Goal: Task Accomplishment & Management: Complete application form

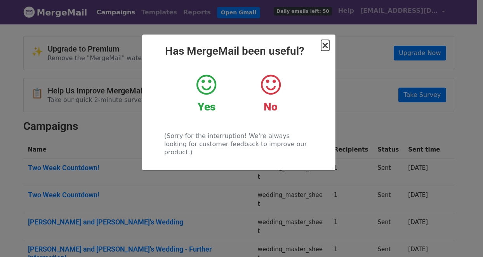
click at [324, 47] on span "×" at bounding box center [325, 45] width 8 height 11
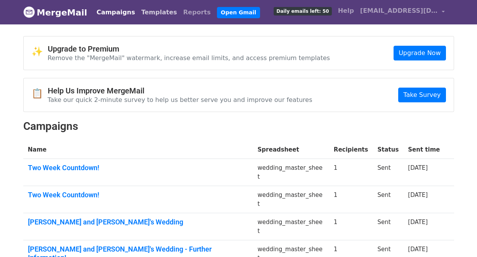
click at [169, 11] on link "Templates" at bounding box center [159, 13] width 42 height 16
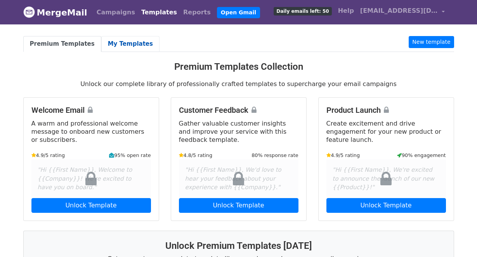
click at [144, 38] on link "My Templates" at bounding box center [130, 44] width 58 height 16
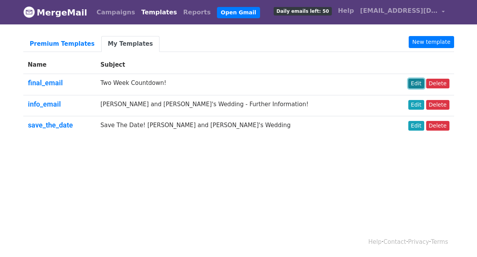
click at [419, 81] on link "Edit" at bounding box center [416, 84] width 16 height 10
click at [422, 44] on link "New template" at bounding box center [431, 42] width 45 height 12
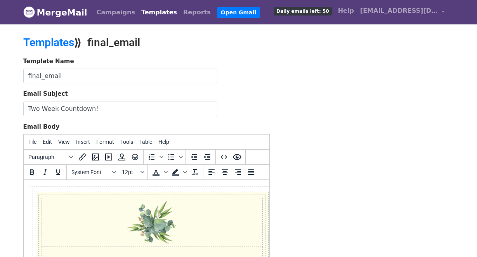
drag, startPoint x: 28, startPoint y: 186, endPoint x: 37, endPoint y: 203, distance: 19.3
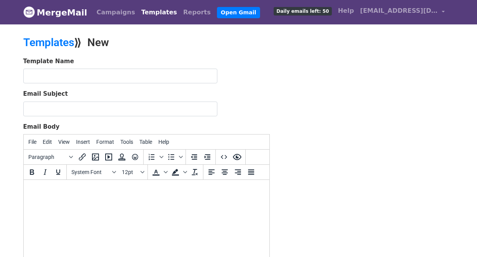
click at [68, 189] on body at bounding box center [145, 190] width 233 height 9
paste body
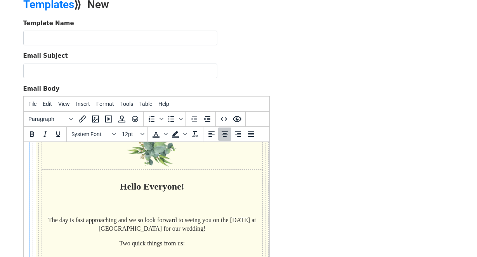
scroll to position [389, 0]
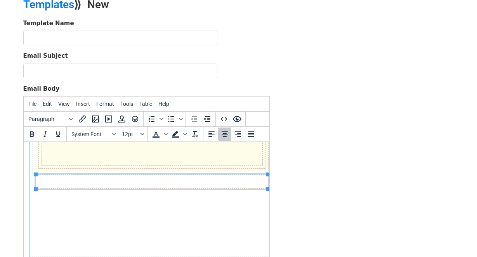
click at [106, 204] on td "Hello Everyone! The day is fast approaching and we so look forward to seeing yo…" at bounding box center [152, 11] width 244 height 492
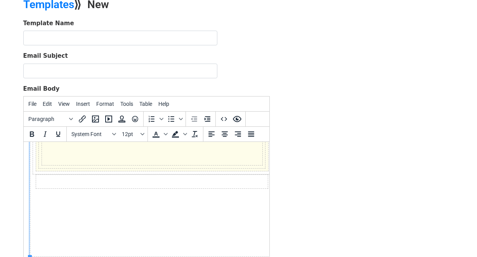
click at [43, 194] on td "Hello Everyone! The day is fast approaching and we so look forward to seeing yo…" at bounding box center [152, 11] width 244 height 492
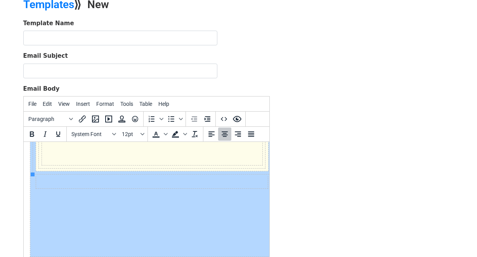
drag, startPoint x: 58, startPoint y: 180, endPoint x: 32, endPoint y: 177, distance: 26.2
click at [32, 177] on td "Hello Everyone! The day is fast approaching and we so look forward to seeing yo…" at bounding box center [152, 11] width 244 height 492
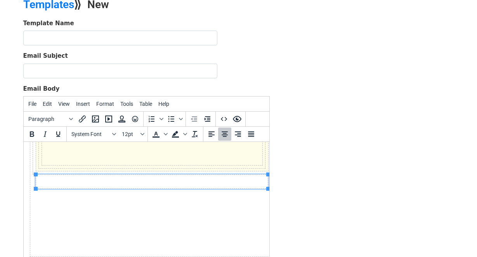
click at [43, 177] on td at bounding box center [152, 182] width 232 height 14
drag, startPoint x: 71, startPoint y: 180, endPoint x: 48, endPoint y: 179, distance: 22.5
click at [48, 179] on td at bounding box center [152, 182] width 232 height 14
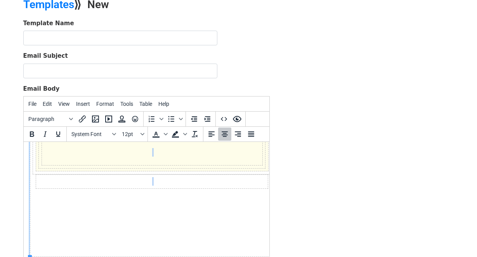
click at [48, 179] on td at bounding box center [152, 182] width 232 height 14
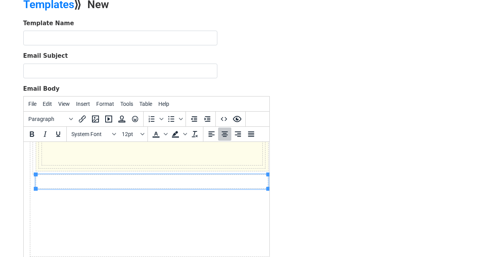
click at [48, 179] on td at bounding box center [152, 182] width 232 height 14
click at [50, 104] on span "Edit" at bounding box center [47, 104] width 9 height 6
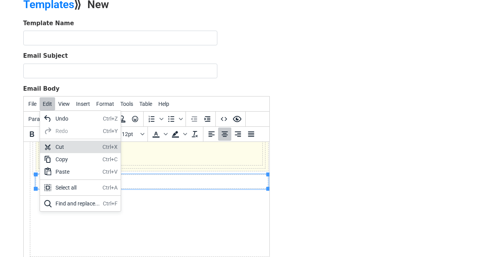
click at [60, 143] on div "Cut" at bounding box center [77, 146] width 44 height 9
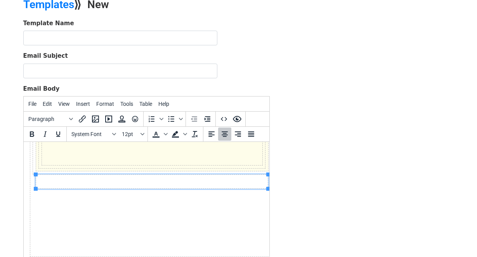
click at [55, 197] on td "Hello Everyone! The day is fast approaching and we so look forward to seeing yo…" at bounding box center [152, 11] width 244 height 492
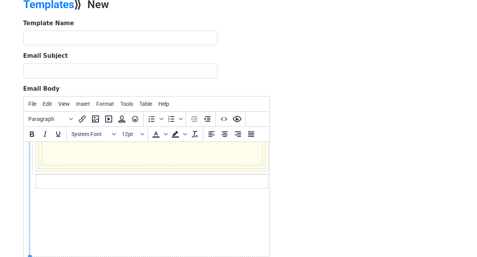
click at [66, 177] on td at bounding box center [152, 182] width 232 height 14
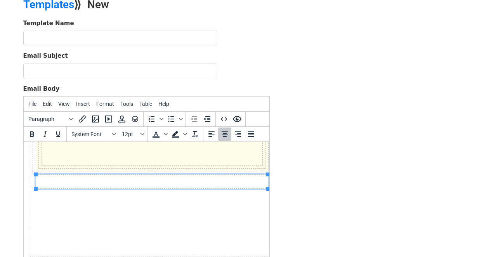
click at [66, 177] on td at bounding box center [152, 182] width 232 height 14
click at [225, 134] on icon "Align center" at bounding box center [225, 134] width 6 height 5
click at [50, 104] on span "Edit" at bounding box center [47, 104] width 9 height 6
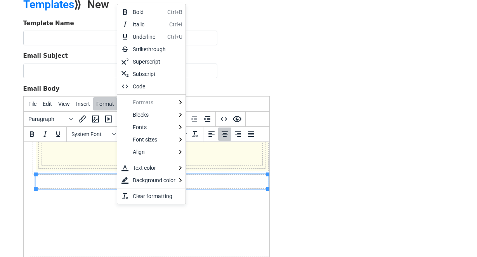
click at [55, 215] on td "Hello Everyone! The day is fast approaching and we so look forward to seeing yo…" at bounding box center [152, 11] width 244 height 492
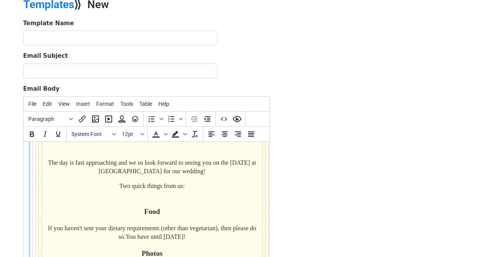
scroll to position [48, 0]
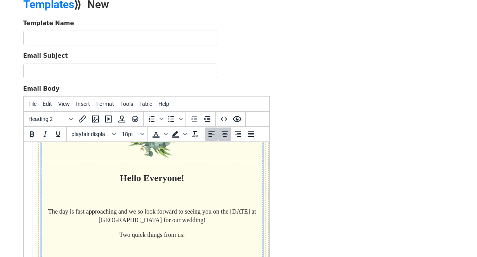
click at [122, 178] on h2 "Hello Everyone!" at bounding box center [152, 178] width 216 height 13
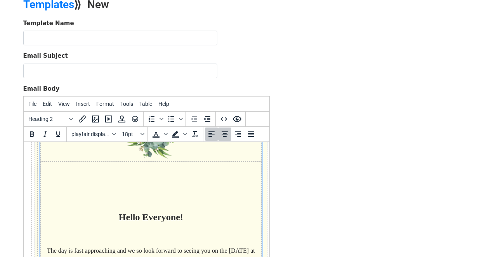
scroll to position [61, 1]
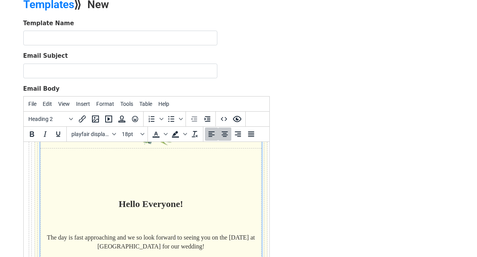
click at [150, 169] on h2 "Hello Everyone!" at bounding box center [151, 185] width 216 height 52
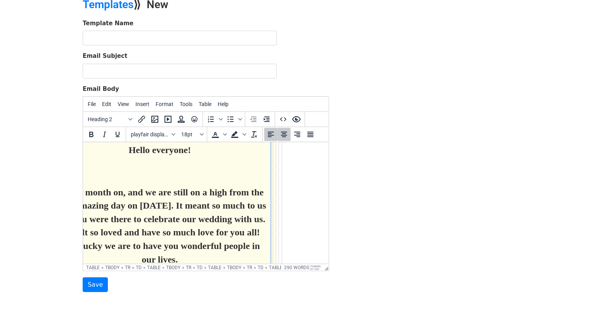
scroll to position [76, 0]
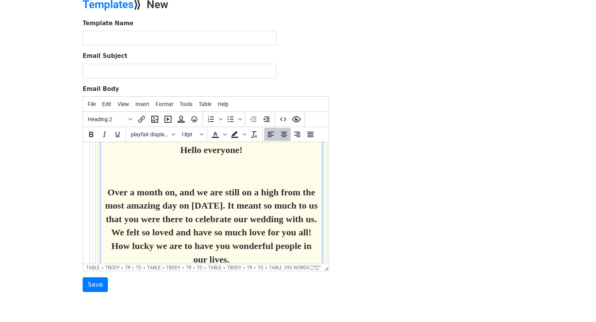
drag, startPoint x: 291, startPoint y: 232, endPoint x: 120, endPoint y: 187, distance: 176.9
click at [120, 187] on h2 "Over a month on, and we are still on a high from the most amazing day on [DATE]…" at bounding box center [211, 225] width 216 height 81
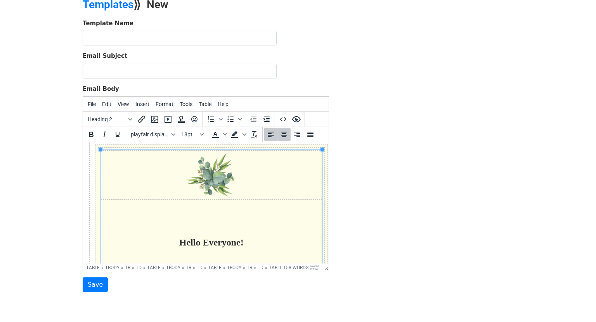
scroll to position [8, 0]
click at [222, 221] on h2 "Hello Everyone!" at bounding box center [211, 230] width 216 height 39
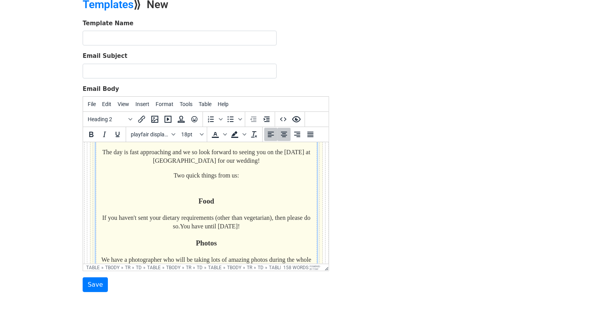
scroll to position [54, 12]
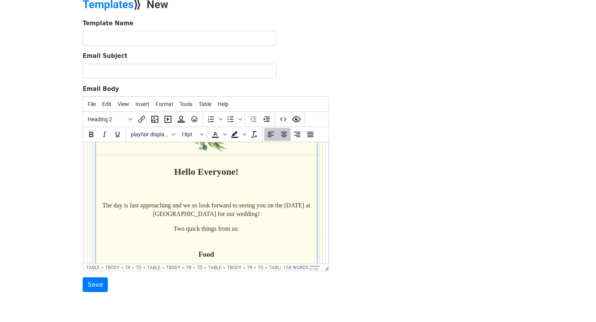
click at [130, 207] on font "The day is fast approaching and we so look forward to seeing you on the 10th Au…" at bounding box center [206, 209] width 208 height 15
click at [203, 233] on p "Two quick things from us:" at bounding box center [206, 232] width 216 height 17
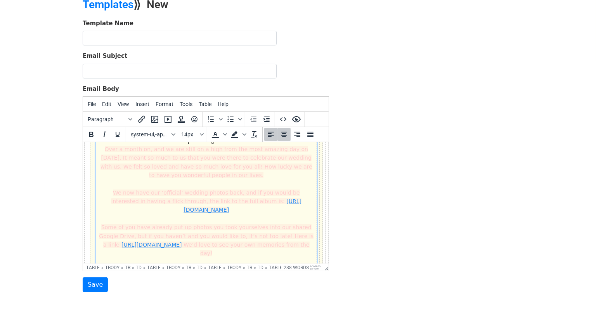
scroll to position [94, 12]
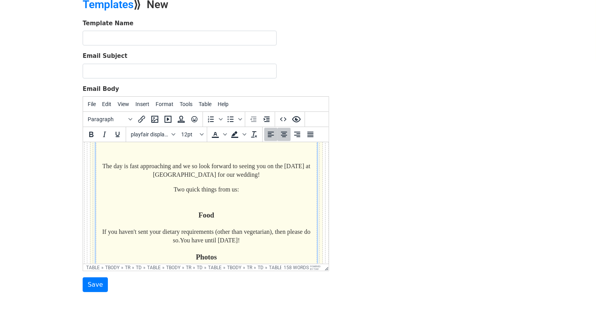
click at [203, 200] on p "Two quick things from us:" at bounding box center [206, 193] width 216 height 17
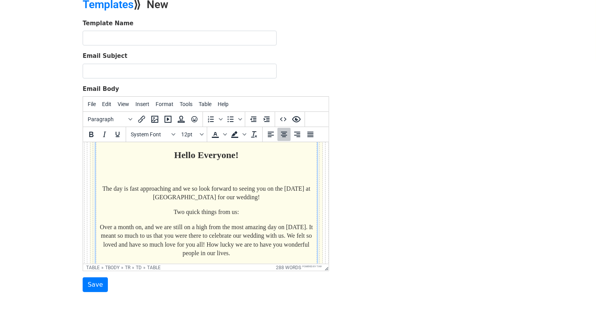
scroll to position [71, 0]
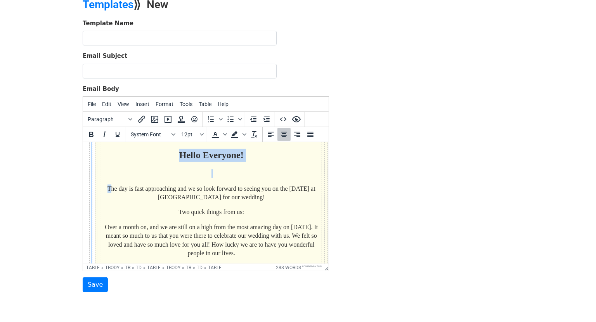
drag, startPoint x: 240, startPoint y: 209, endPoint x: 107, endPoint y: 186, distance: 135.0
click at [184, 199] on font "The day is fast approaching and we so look forward to seeing you on the 10th Au…" at bounding box center [211, 192] width 208 height 15
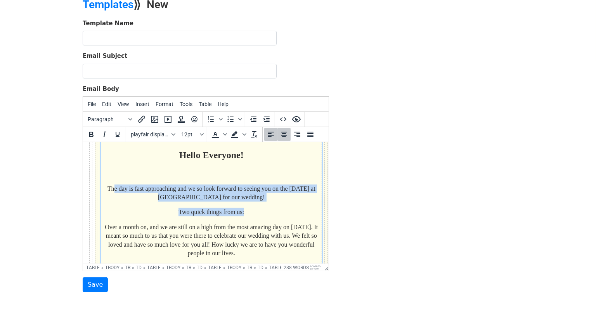
drag, startPoint x: 254, startPoint y: 211, endPoint x: 111, endPoint y: 186, distance: 144.9
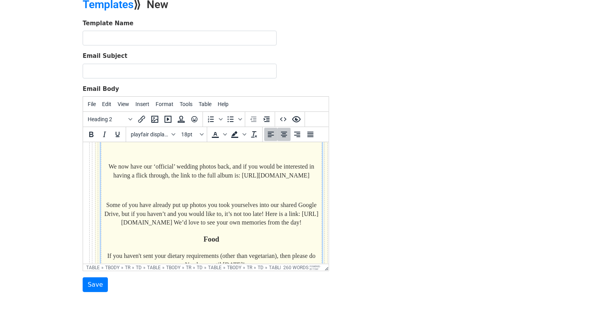
scroll to position [71, 0]
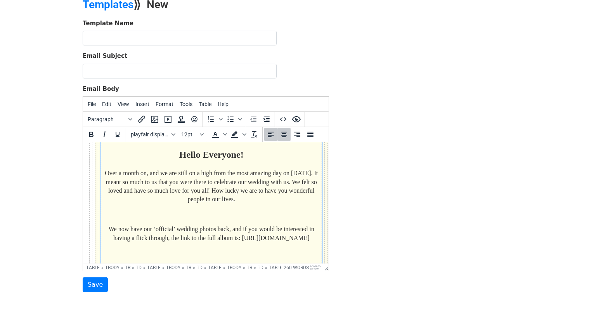
click at [217, 214] on p at bounding box center [211, 214] width 216 height 9
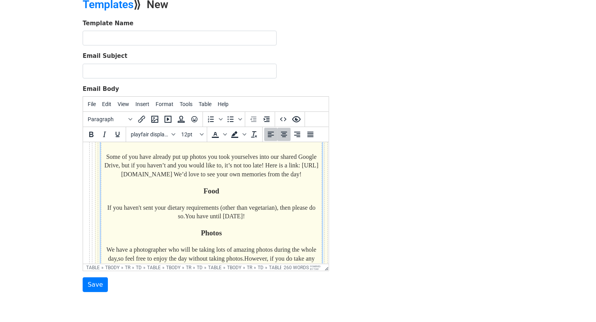
scroll to position [117, 0]
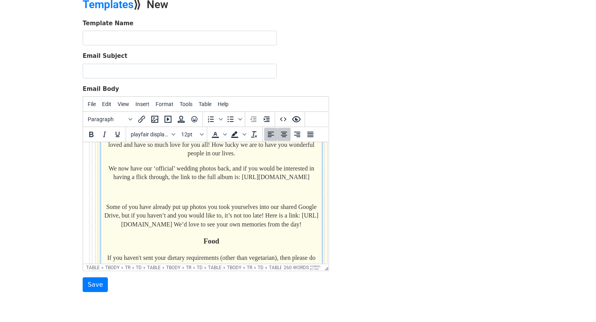
click at [216, 196] on p at bounding box center [211, 192] width 216 height 9
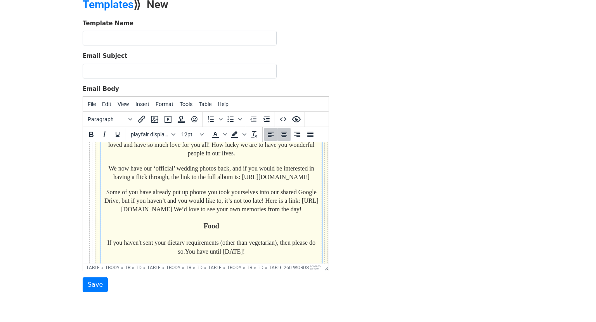
drag, startPoint x: 289, startPoint y: 183, endPoint x: 138, endPoint y: 185, distance: 151.3
click at [138, 182] on p "We now have our ‘official’ wedding photos back, and if you would be interested …" at bounding box center [211, 172] width 216 height 17
click at [140, 118] on icon "Insert/edit link" at bounding box center [141, 119] width 7 height 7
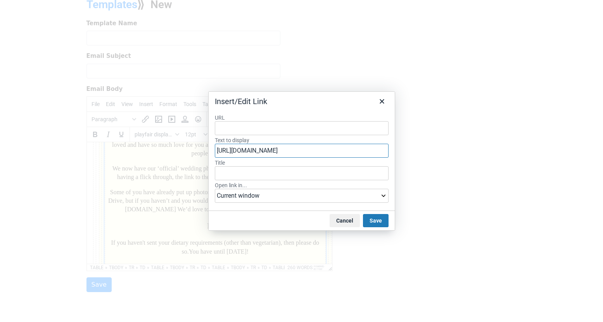
click at [267, 144] on input "[URL][DOMAIN_NAME]" at bounding box center [302, 151] width 174 height 14
click at [246, 128] on input "URL" at bounding box center [302, 128] width 174 height 14
paste input "[URL][DOMAIN_NAME]"
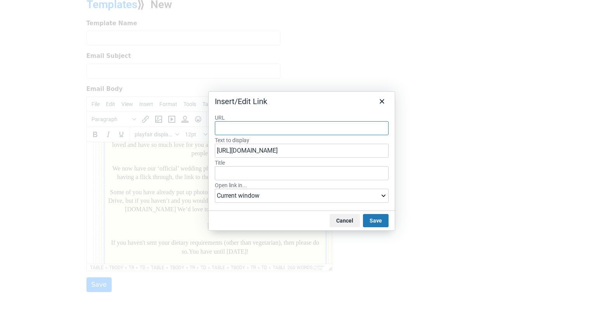
type input "[URL][DOMAIN_NAME]"
click at [381, 216] on button "Save" at bounding box center [376, 220] width 26 height 13
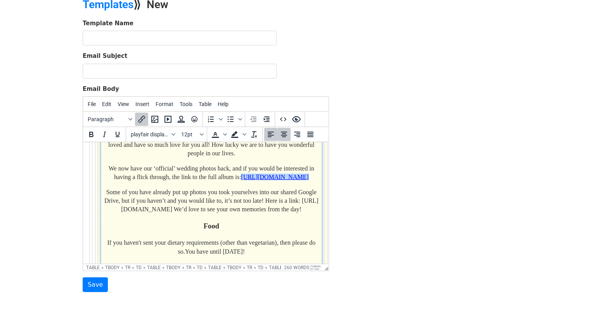
click at [271, 213] on font "Some of you have already put up photos you took yourselves into our shared Goog…" at bounding box center [211, 201] width 214 height 24
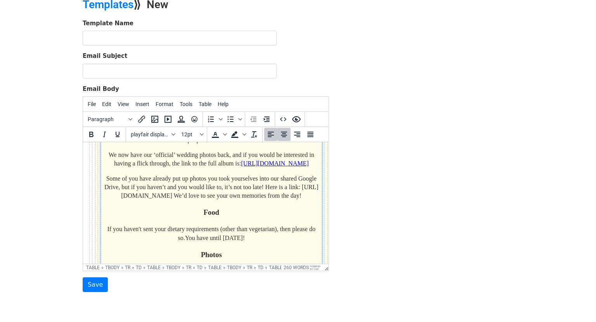
scroll to position [135, 0]
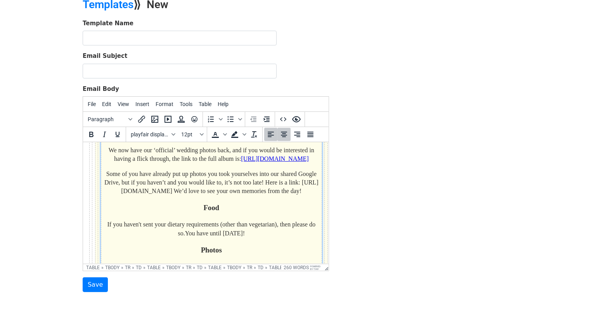
drag, startPoint x: 168, startPoint y: 208, endPoint x: 296, endPoint y: 421, distance: 249.1
click at [168, 194] on font "Some of you have already put up photos you took yourselves into our shared Goog…" at bounding box center [211, 182] width 214 height 24
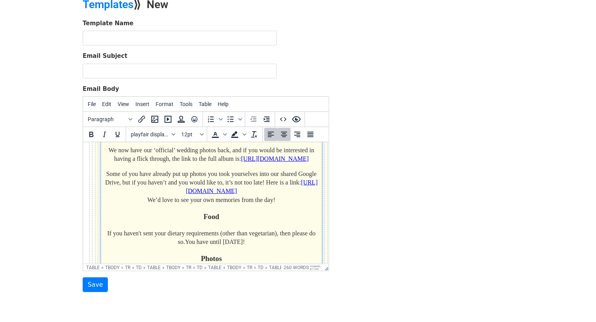
scroll to position [169, 0]
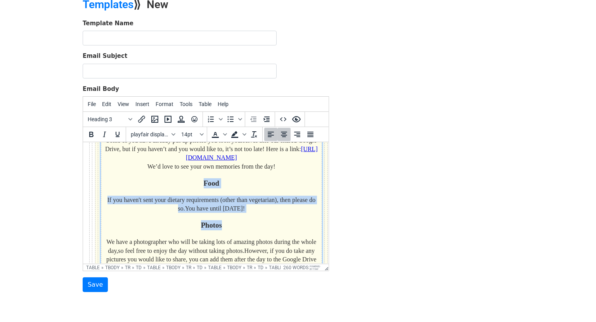
drag, startPoint x: 204, startPoint y: 201, endPoint x: 232, endPoint y: 242, distance: 49.5
click at [232, 242] on td "Hello Everyone! Over a month on, and we are still on a high from the most amazi…" at bounding box center [210, 231] width 221 height 383
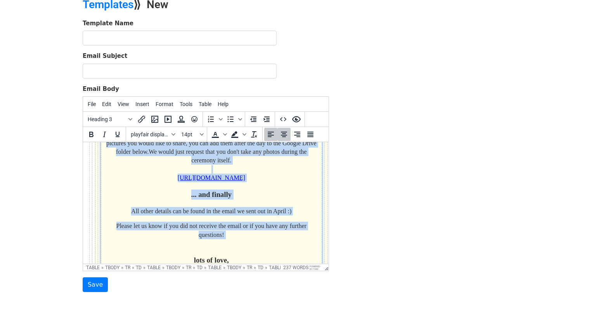
scroll to position [257, 0]
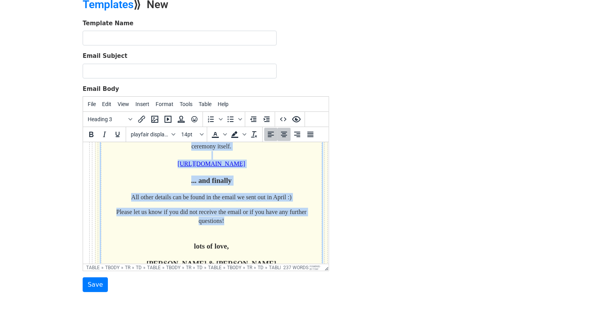
drag, startPoint x: 198, startPoint y: 201, endPoint x: 231, endPoint y: 243, distance: 53.3
click at [231, 243] on td "Hello Everyone! Over a month on, and we are still on a high from the most amazi…" at bounding box center [210, 122] width 221 height 341
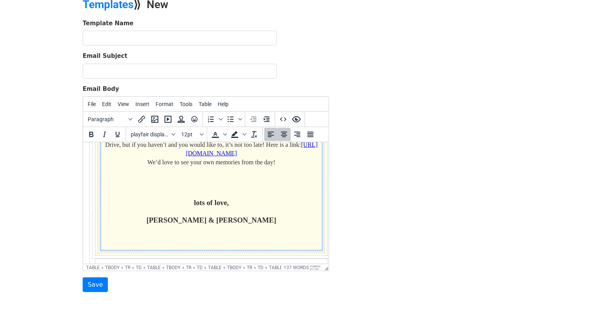
scroll to position [173, 0]
click at [209, 191] on p at bounding box center [211, 181] width 216 height 17
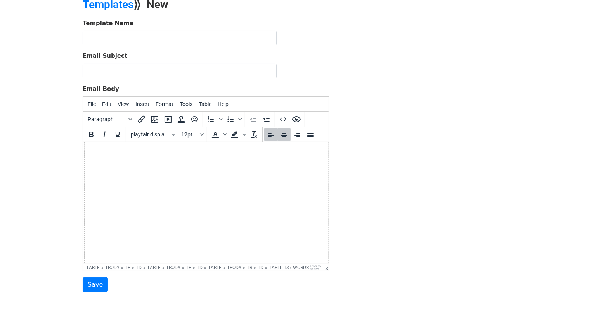
scroll to position [0, 12]
click at [215, 215] on td "Hello Everyone! Over a month on, and we are still on a high from the most amazi…" at bounding box center [205, 11] width 244 height 492
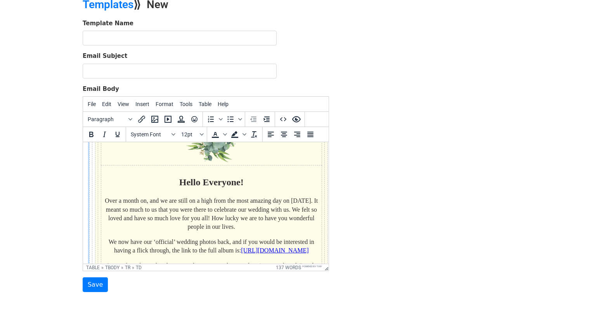
scroll to position [46, 0]
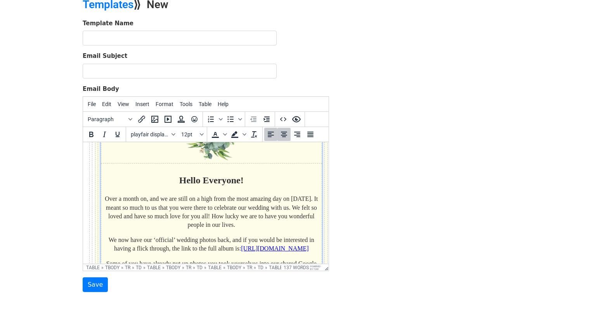
drag, startPoint x: 255, startPoint y: 225, endPoint x: 231, endPoint y: 217, distance: 25.3
click at [231, 217] on p "Over a month on, and we are still on a high from the most amazing day on [DATE]…" at bounding box center [211, 211] width 216 height 35
click at [264, 231] on td "Hello Everyone! Over a month on, and we are still on a high from the most amazi…" at bounding box center [210, 258] width 221 height 190
click at [257, 221] on p "Over a month on, and we are still on a high from the most amazing day on [DATE]…" at bounding box center [211, 211] width 216 height 35
click at [256, 222] on p "Over a month on, and we are still on a high from the most amazing day on [DATE]…" at bounding box center [211, 211] width 216 height 35
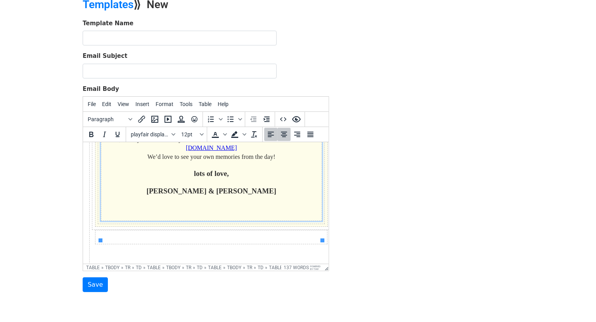
scroll to position [181, 0]
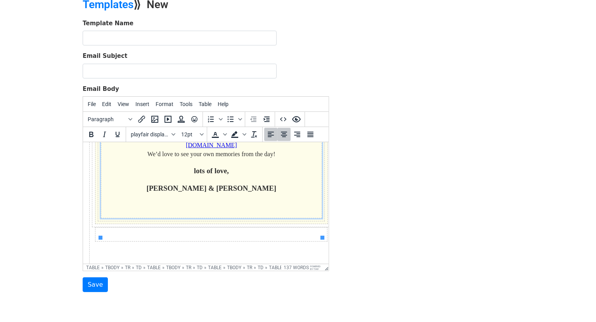
click at [280, 159] on p "Some of you have already put up photos you took yourselves into our shared Goog…" at bounding box center [211, 141] width 216 height 35
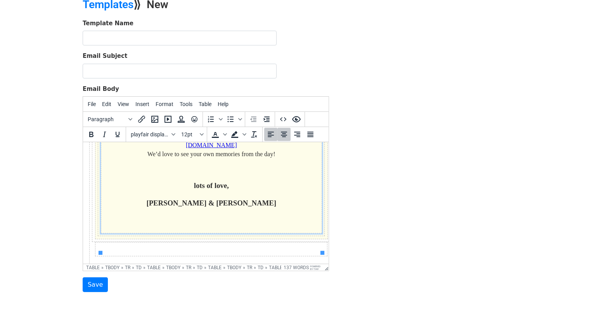
click at [216, 182] on td "Hello Everyone! Over a month on, and we are still on a high from the most amazi…" at bounding box center [210, 130] width 221 height 205
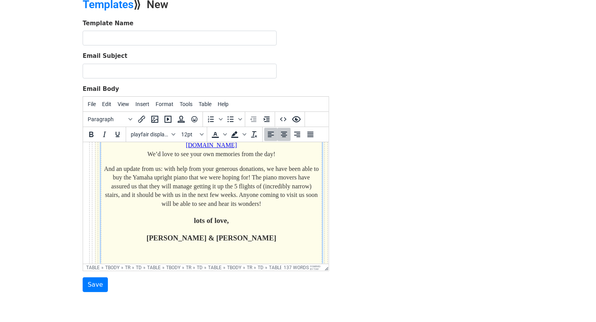
click at [208, 157] on font "Some of you have already put up photos you took yourselves into our shared Goog…" at bounding box center [211, 141] width 213 height 33
click at [208, 199] on font "And an update from us: with help from your generous donations, we have been abl…" at bounding box center [211, 186] width 215 height 42
click at [275, 208] on p "And an update from us: with help from your generous donations, we have been abl…" at bounding box center [211, 186] width 216 height 43
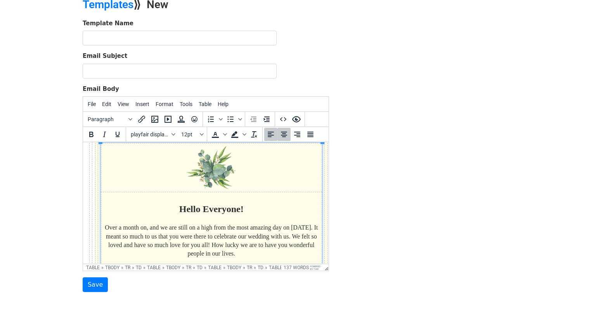
scroll to position [0, 0]
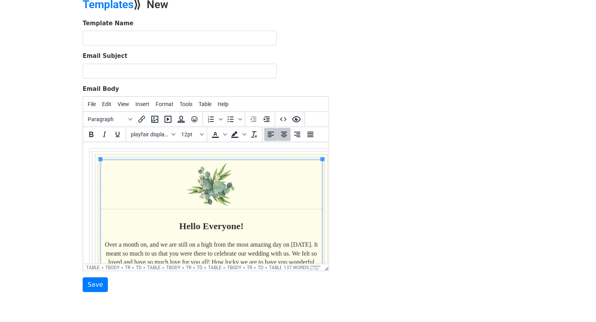
click at [369, 201] on div "Template Name Email Subject Email Body File Edit View Insert Format Tools Table…" at bounding box center [298, 155] width 442 height 273
click at [167, 198] on link "﻿" at bounding box center [211, 185] width 216 height 44
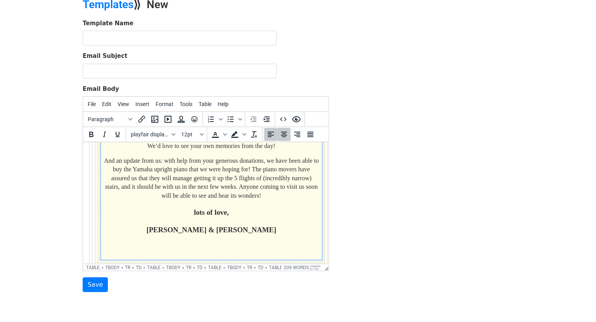
scroll to position [209, 0]
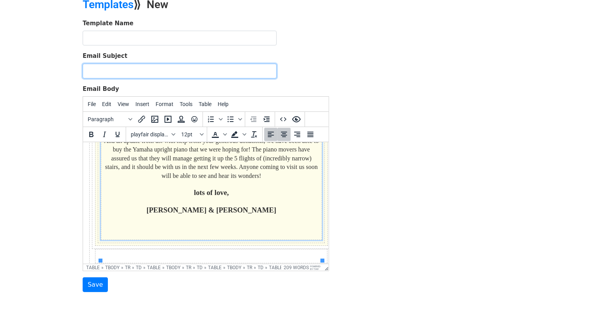
click at [126, 68] on input "Email Subject" at bounding box center [180, 71] width 194 height 15
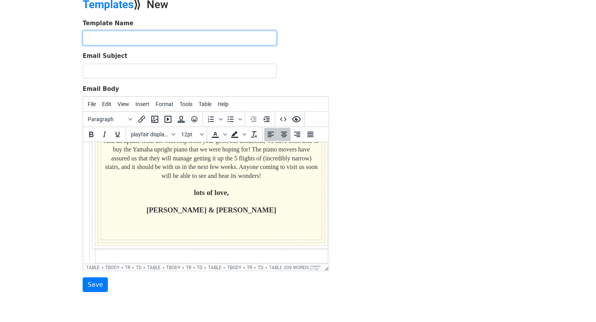
click at [113, 38] on input "text" at bounding box center [180, 38] width 194 height 15
type input "Post Wedding Email"
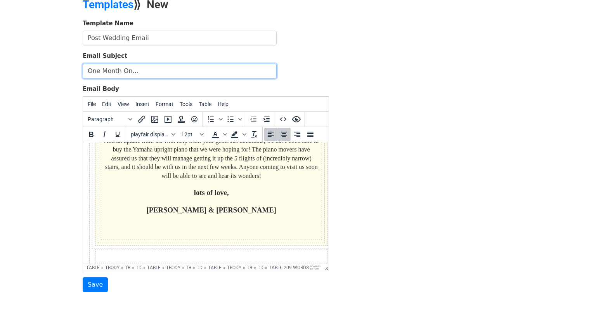
click at [146, 75] on input "One Month On..." at bounding box center [180, 71] width 194 height 15
click at [134, 71] on input "One Month On..." at bounding box center [180, 71] width 194 height 15
drag, startPoint x: 146, startPoint y: 70, endPoint x: 124, endPoint y: 67, distance: 21.9
click at [124, 67] on input "One Month On..." at bounding box center [180, 71] width 194 height 15
click at [103, 71] on input "One Month On..." at bounding box center [180, 71] width 194 height 15
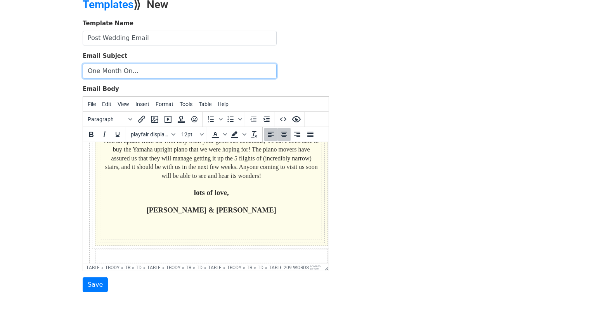
click at [103, 71] on input "One Month On..." at bounding box center [180, 71] width 194 height 15
click at [120, 70] on input "One Month On..." at bounding box center [180, 71] width 194 height 15
type input "O"
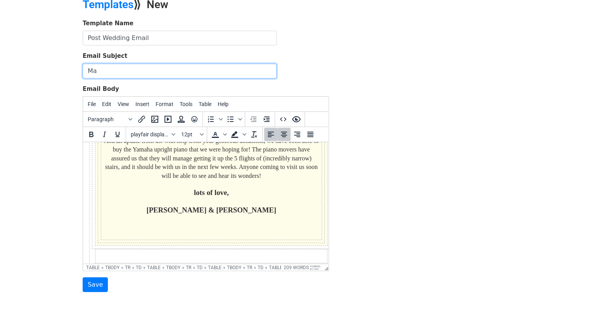
type input "M"
click at [137, 73] on input "One Month Later..." at bounding box center [180, 71] width 194 height 15
drag, startPoint x: 151, startPoint y: 71, endPoint x: 63, endPoint y: 64, distance: 88.4
click at [63, 64] on body "MergeMail Campaigns Templates Reports Open Gmail Daily emails left: 50 Help osc…" at bounding box center [298, 142] width 596 height 361
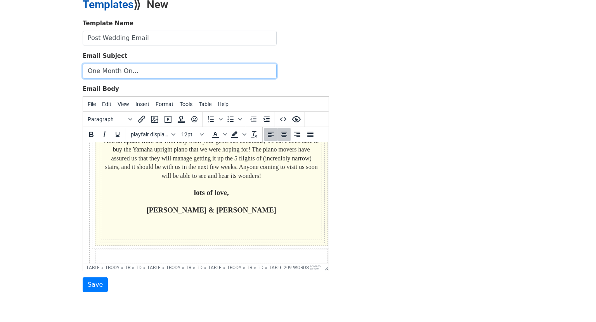
type input "One Month On..."
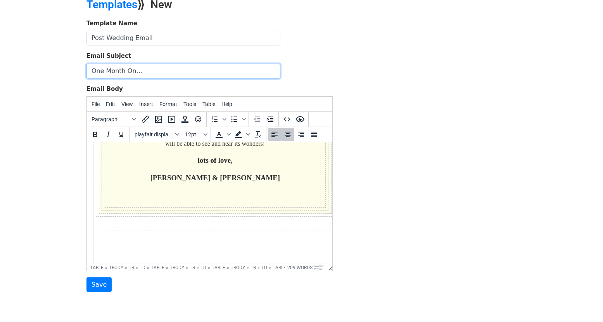
scroll to position [0, 0]
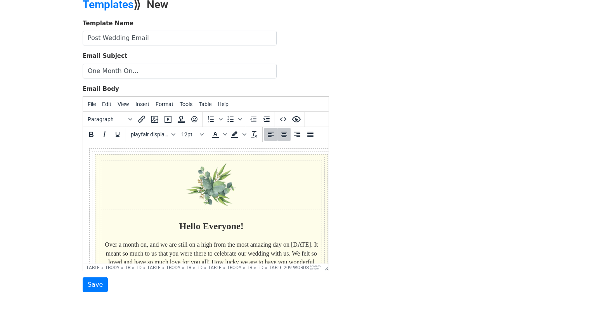
click at [141, 105] on span "Insert" at bounding box center [142, 104] width 14 height 6
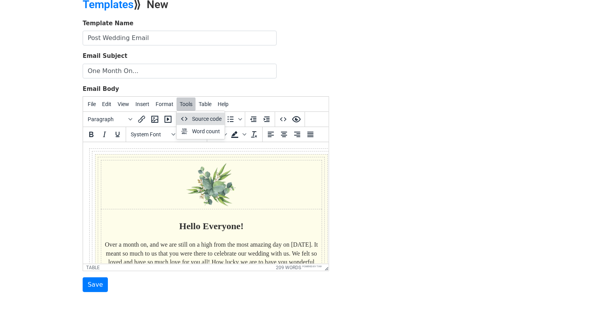
click at [196, 118] on div "Source code" at bounding box center [206, 118] width 29 height 9
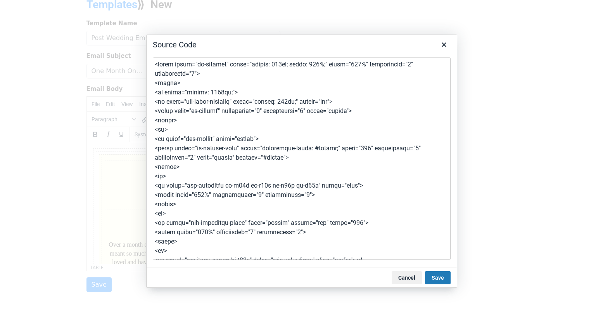
click at [215, 132] on textarea at bounding box center [302, 158] width 298 height 202
click at [229, 149] on textarea at bounding box center [302, 158] width 298 height 202
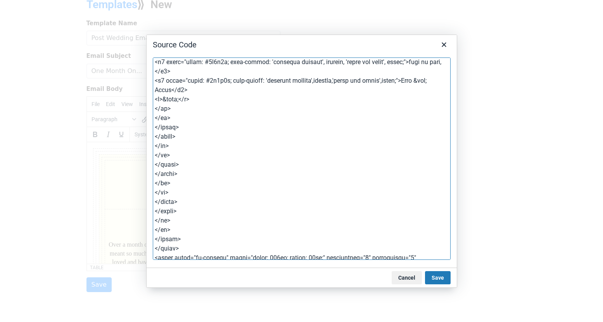
scroll to position [584, 0]
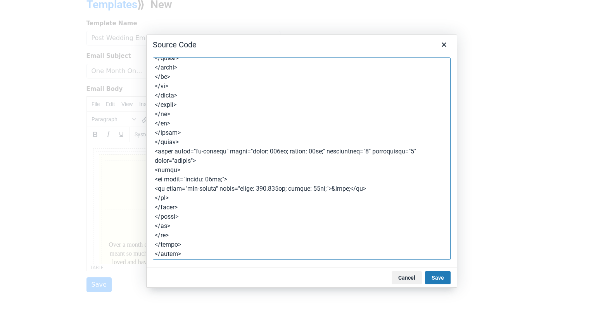
click at [187, 249] on textarea at bounding box center [302, 158] width 298 height 202
click at [182, 213] on textarea at bounding box center [302, 158] width 298 height 202
click at [410, 257] on button "Cancel" at bounding box center [407, 277] width 30 height 13
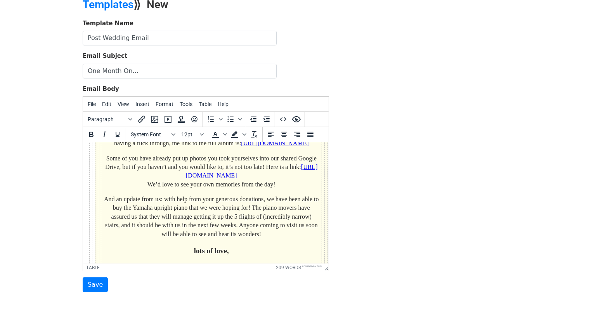
scroll to position [152, 0]
click at [308, 172] on font "Some of you have already put up photos you took yourselves into our shared Goog…" at bounding box center [211, 169] width 213 height 33
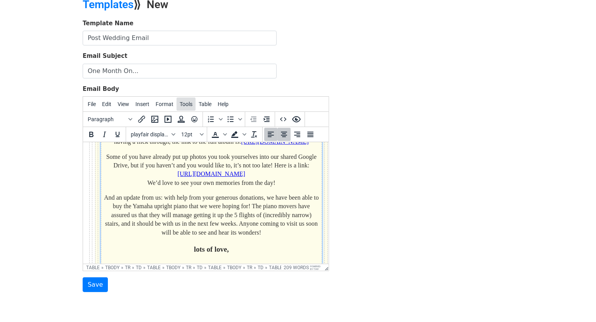
click at [183, 103] on span "Tools" at bounding box center [186, 104] width 13 height 6
click at [194, 116] on div "Source code" at bounding box center [206, 118] width 29 height 9
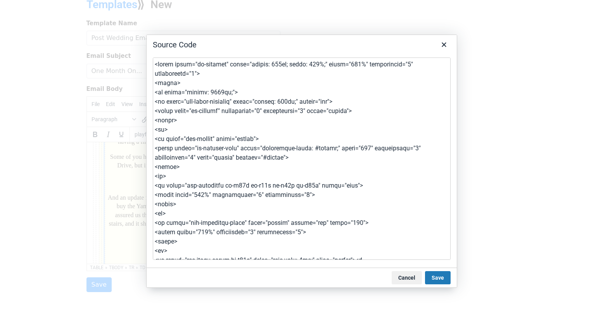
click at [207, 129] on textarea at bounding box center [302, 158] width 298 height 202
click at [437, 257] on button "Save" at bounding box center [438, 277] width 26 height 13
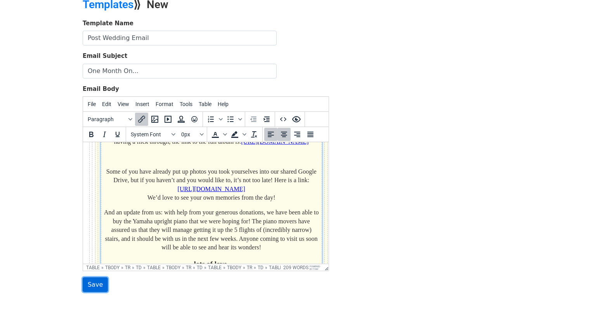
click at [88, 257] on input "Save" at bounding box center [95, 284] width 25 height 15
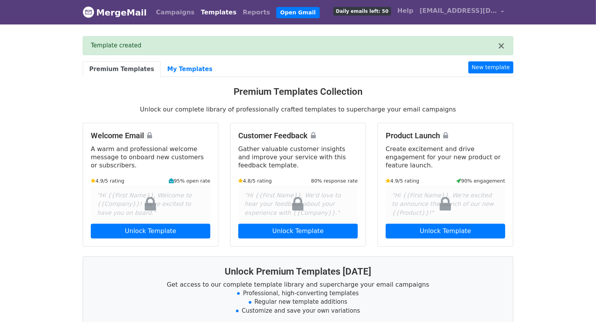
click at [217, 11] on link "Templates" at bounding box center [218, 13] width 42 height 16
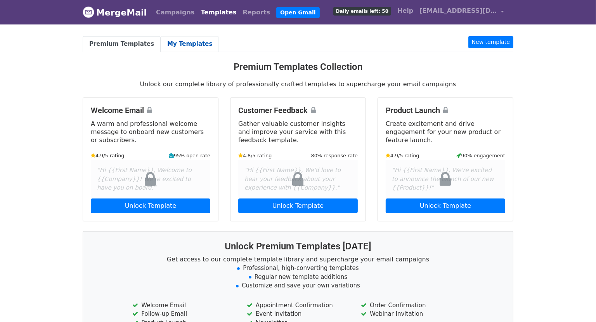
click at [191, 47] on link "My Templates" at bounding box center [190, 44] width 58 height 16
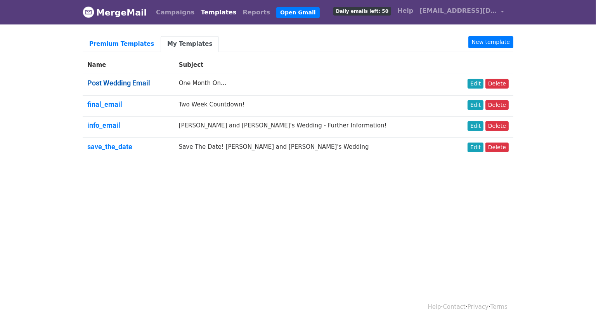
click at [128, 83] on link "Post Wedding Email" at bounding box center [118, 83] width 63 height 8
click at [474, 80] on link "Edit" at bounding box center [476, 84] width 16 height 10
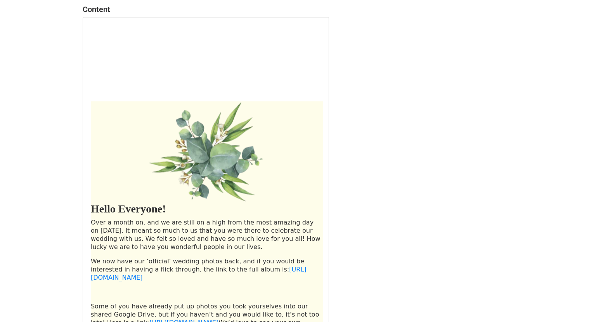
scroll to position [95, 0]
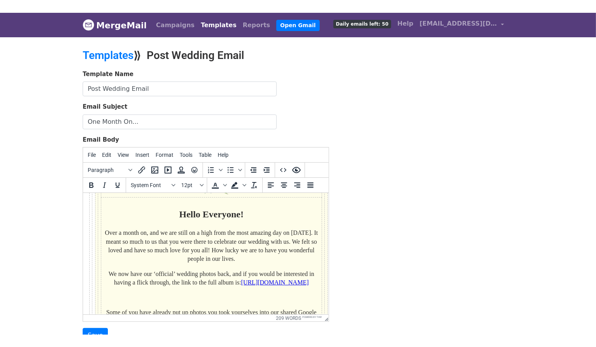
scroll to position [65, 0]
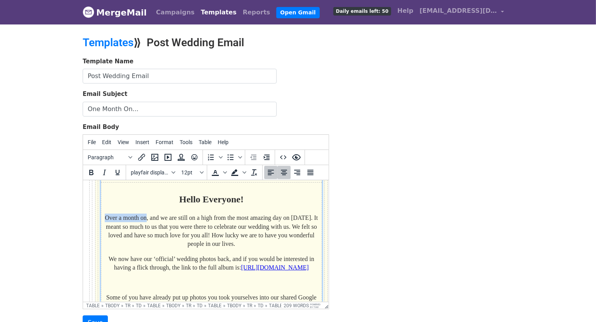
drag, startPoint x: 151, startPoint y: 218, endPoint x: 108, endPoint y: 218, distance: 42.7
click at [108, 218] on p "Over a month on, and we are still on a high from the most amazing day on [DATE]…" at bounding box center [211, 230] width 216 height 35
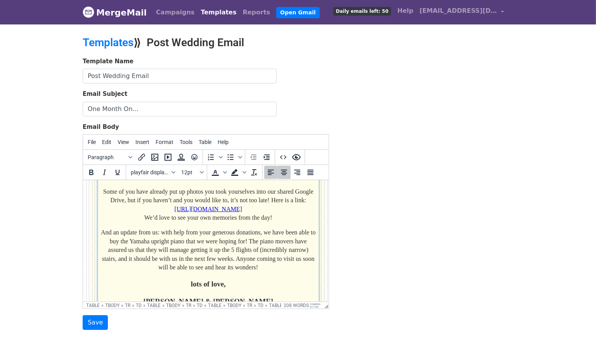
scroll to position [163, 3]
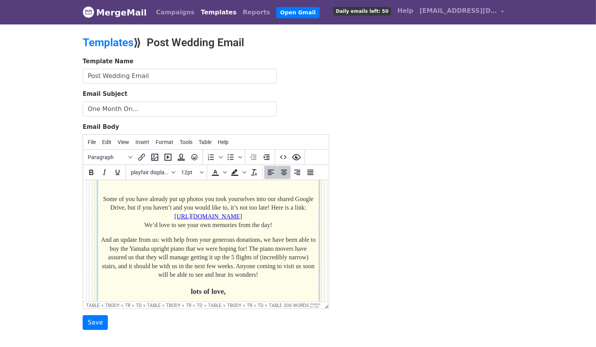
click at [193, 218] on font "Some of you have already put up photos you took yourselves into our shared Goog…" at bounding box center [208, 212] width 210 height 33
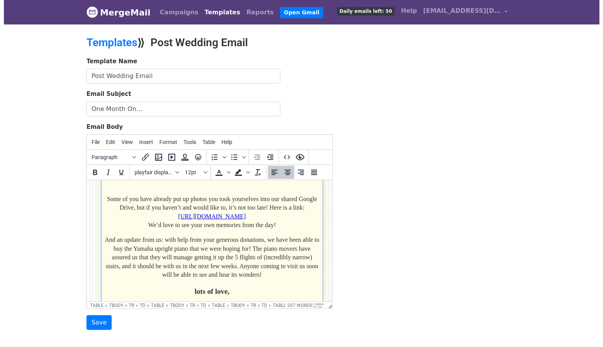
scroll to position [95, 11]
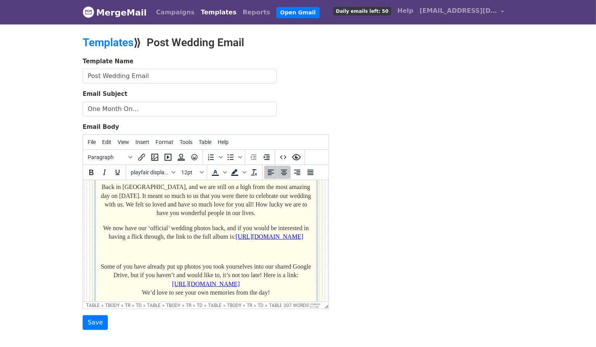
click at [363, 203] on div "Template Name Post Wedding Email Email Subject One Month On... Email Body File …" at bounding box center [298, 193] width 442 height 273
click at [185, 139] on span "Tools" at bounding box center [186, 142] width 13 height 6
click at [199, 154] on div "Source code" at bounding box center [206, 156] width 29 height 9
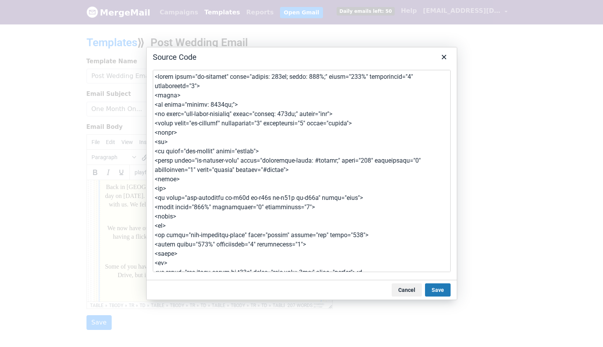
click at [204, 149] on textarea at bounding box center [302, 171] width 298 height 202
click at [229, 181] on textarea at bounding box center [302, 171] width 298 height 202
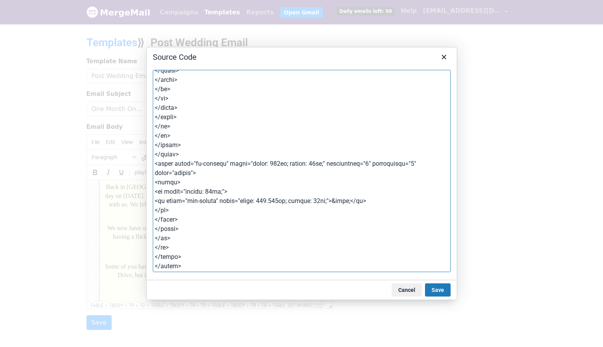
scroll to position [0, 0]
